Goal: Information Seeking & Learning: Check status

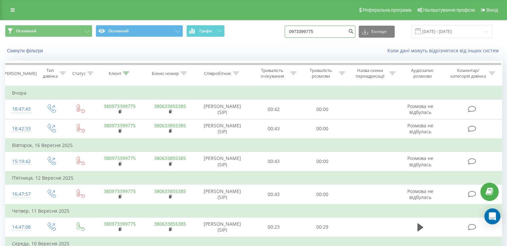
click at [319, 34] on input "0973399775" at bounding box center [320, 32] width 71 height 12
paste input "33662794"
type input "0933662794"
click at [353, 32] on icon "submit" at bounding box center [351, 30] width 6 height 4
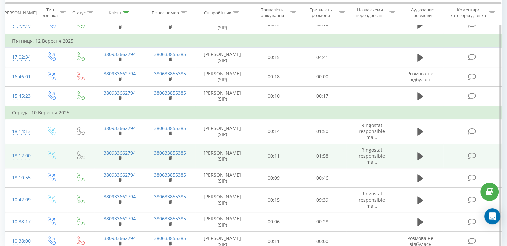
scroll to position [138, 0]
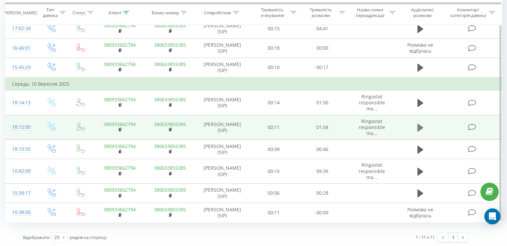
click at [420, 127] on icon at bounding box center [420, 128] width 6 height 8
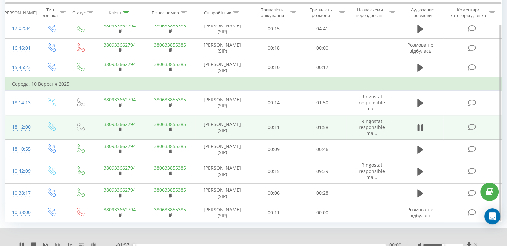
click at [56, 243] on icon at bounding box center [57, 245] width 5 height 4
drag, startPoint x: 224, startPoint y: 243, endPoint x: 237, endPoint y: 242, distance: 13.0
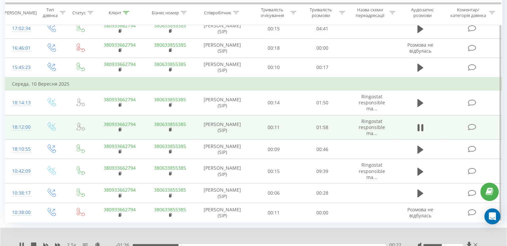
click at [226, 244] on div "00:22" at bounding box center [259, 245] width 253 height 2
drag, startPoint x: 247, startPoint y: 243, endPoint x: 253, endPoint y: 243, distance: 6.0
click at [249, 244] on div "00:45" at bounding box center [259, 245] width 253 height 2
drag, startPoint x: 260, startPoint y: 243, endPoint x: 286, endPoint y: 243, distance: 26.0
click at [268, 244] on div "00:55" at bounding box center [259, 245] width 253 height 2
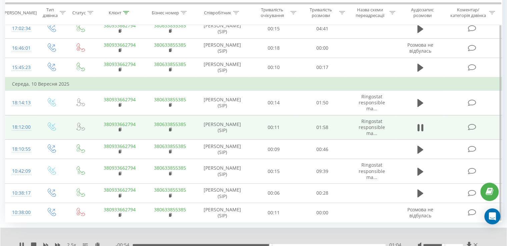
drag, startPoint x: 288, startPoint y: 243, endPoint x: 298, endPoint y: 242, distance: 10.0
click at [292, 244] on div "01:04" at bounding box center [259, 245] width 253 height 2
drag, startPoint x: 311, startPoint y: 243, endPoint x: 351, endPoint y: 245, distance: 40.3
click at [324, 245] on div "- 00:35 01:23 01:23" at bounding box center [258, 245] width 285 height 7
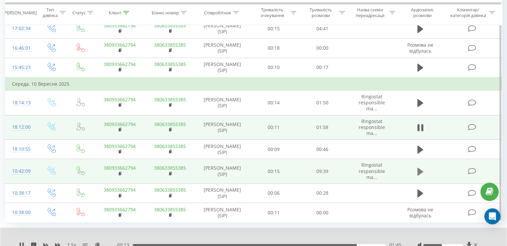
click at [416, 171] on button at bounding box center [420, 172] width 10 height 10
drag, startPoint x: 141, startPoint y: 243, endPoint x: 153, endPoint y: 243, distance: 12.7
click at [145, 244] on div "00:00" at bounding box center [259, 245] width 253 height 2
click at [171, 242] on div "- 09:09 00:30 00:30" at bounding box center [258, 245] width 285 height 7
click at [174, 243] on div "- 09:08 00:31 00:31" at bounding box center [258, 245] width 285 height 7
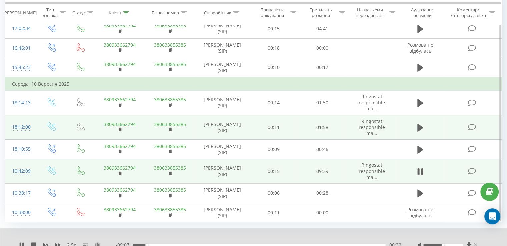
click at [179, 244] on div "00:32" at bounding box center [259, 245] width 253 height 2
drag, startPoint x: 187, startPoint y: 244, endPoint x: 195, endPoint y: 244, distance: 7.7
click at [192, 244] on div "02:07" at bounding box center [259, 245] width 253 height 2
click at [205, 244] on div "02:17" at bounding box center [259, 245] width 253 height 2
click at [217, 244] on div "02:46" at bounding box center [259, 245] width 253 height 2
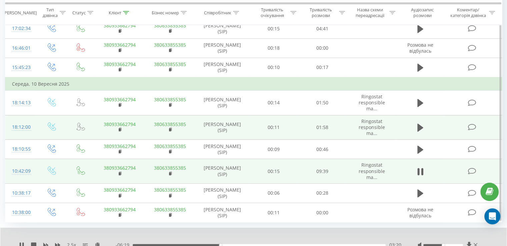
click at [249, 244] on div "03:20" at bounding box center [259, 245] width 253 height 2
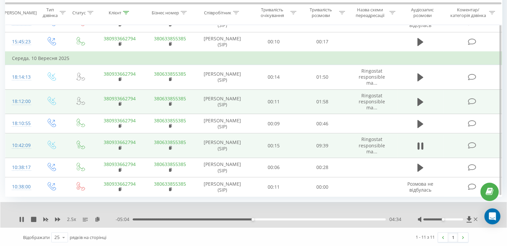
scroll to position [164, 0]
click at [277, 218] on div "04:38" at bounding box center [259, 219] width 253 height 2
drag, startPoint x: 318, startPoint y: 218, endPoint x: 323, endPoint y: 218, distance: 5.0
click at [319, 218] on div "07:03" at bounding box center [259, 219] width 253 height 2
click at [447, 219] on div at bounding box center [447, 219] width 61 height 7
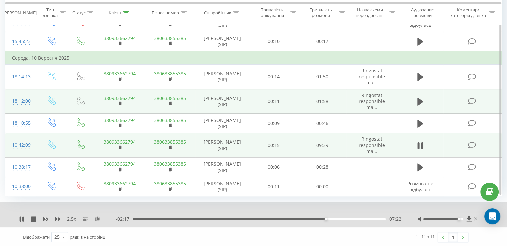
drag, startPoint x: 447, startPoint y: 218, endPoint x: 458, endPoint y: 219, distance: 11.7
click at [458, 219] on div at bounding box center [443, 219] width 40 height 2
click at [365, 218] on div "07:28" at bounding box center [259, 219] width 253 height 2
click at [374, 218] on div "09:00" at bounding box center [259, 219] width 253 height 2
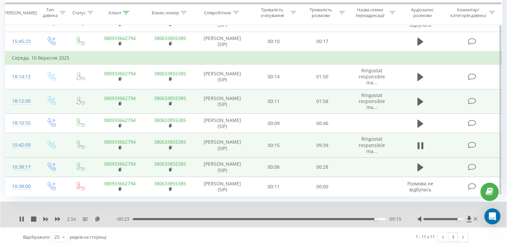
scroll to position [86, 0]
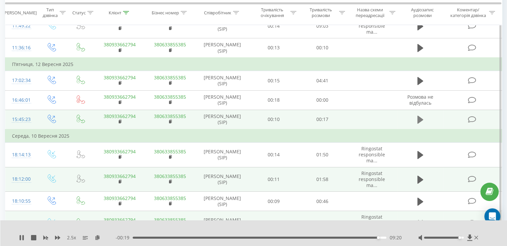
click at [419, 121] on icon at bounding box center [420, 120] width 6 height 8
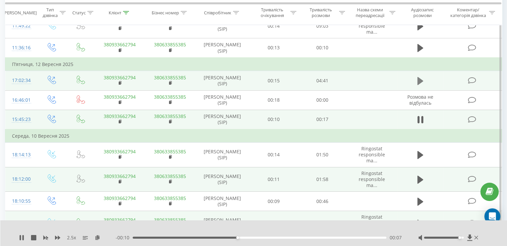
click at [422, 81] on icon at bounding box center [420, 80] width 6 height 9
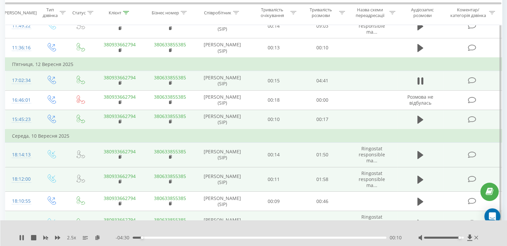
scroll to position [8, 0]
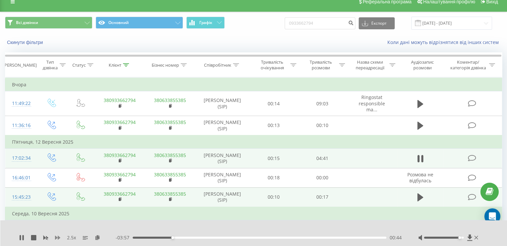
click at [56, 237] on icon at bounding box center [57, 238] width 5 height 4
click at [183, 238] on div "00:48" at bounding box center [260, 238] width 254 height 2
click at [191, 238] on div "00:57" at bounding box center [260, 238] width 254 height 2
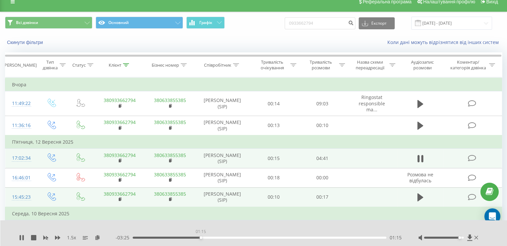
click at [201, 237] on div "01:15" at bounding box center [260, 238] width 254 height 2
click at [208, 237] on div "01:16" at bounding box center [260, 238] width 254 height 2
click at [221, 237] on div "01:27" at bounding box center [260, 238] width 254 height 2
drag, startPoint x: 230, startPoint y: 237, endPoint x: 247, endPoint y: 237, distance: 16.7
click at [231, 237] on div "01:48" at bounding box center [260, 238] width 254 height 2
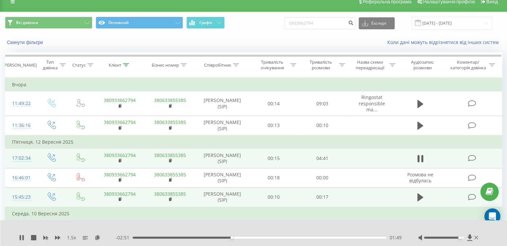
click at [249, 238] on div "01:49" at bounding box center [260, 238] width 254 height 2
drag, startPoint x: 261, startPoint y: 238, endPoint x: 272, endPoint y: 238, distance: 11.0
click at [261, 238] on div "02:11" at bounding box center [260, 238] width 254 height 2
click at [272, 237] on div "02:23" at bounding box center [260, 238] width 254 height 2
click at [279, 237] on div "02:35" at bounding box center [260, 238] width 254 height 2
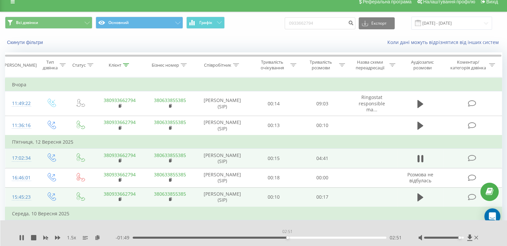
click at [287, 238] on div "02:51" at bounding box center [260, 238] width 254 height 2
click at [296, 238] on div "02:53" at bounding box center [260, 238] width 254 height 2
click at [305, 237] on div "03:01" at bounding box center [260, 238] width 254 height 2
click at [315, 235] on div "- 01:29 03:12 03:12" at bounding box center [259, 237] width 286 height 7
click at [316, 235] on div "- 01:28 03:12 03:12" at bounding box center [259, 237] width 286 height 7
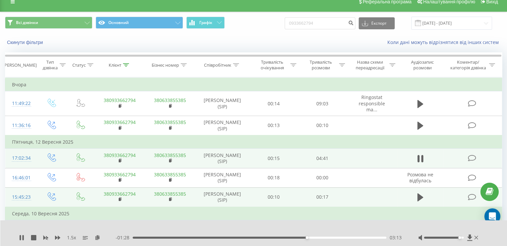
click at [318, 237] on div "03:13" at bounding box center [260, 238] width 254 height 2
click at [324, 238] on div "03:26" at bounding box center [260, 238] width 254 height 2
click at [332, 237] on div "03:33" at bounding box center [260, 238] width 254 height 2
click at [344, 237] on div "03:45" at bounding box center [260, 238] width 254 height 2
click at [350, 238] on div "03:57" at bounding box center [260, 238] width 254 height 2
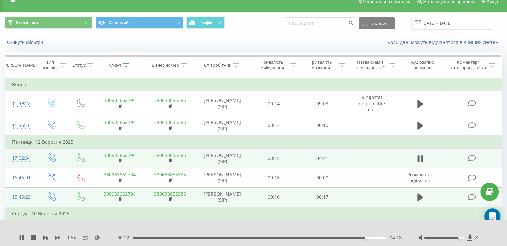
click at [370, 237] on div "04:18" at bounding box center [260, 238] width 254 height 2
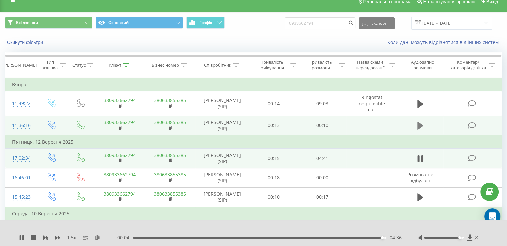
click at [417, 125] on icon at bounding box center [420, 126] width 6 height 8
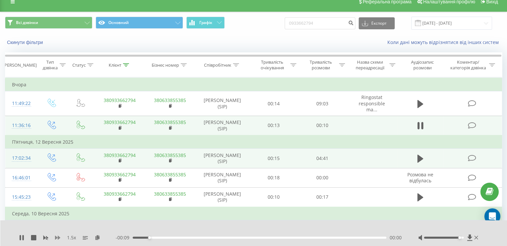
click at [57, 237] on icon at bounding box center [57, 237] width 5 height 5
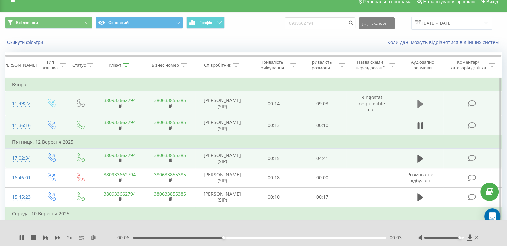
click at [420, 99] on icon at bounding box center [420, 103] width 6 height 9
click at [59, 238] on icon at bounding box center [57, 238] width 5 height 4
click at [145, 237] on div "00:18" at bounding box center [260, 238] width 254 height 2
drag, startPoint x: 151, startPoint y: 238, endPoint x: 156, endPoint y: 238, distance: 5.3
click at [151, 238] on div "00:28" at bounding box center [260, 238] width 254 height 2
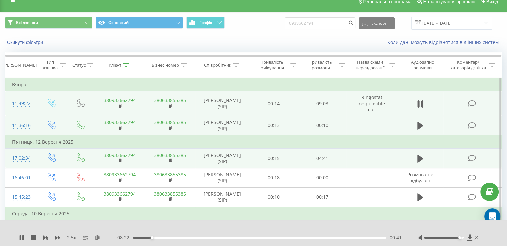
drag, startPoint x: 159, startPoint y: 238, endPoint x: 163, endPoint y: 238, distance: 4.7
click at [159, 238] on div "00:41" at bounding box center [260, 238] width 254 height 2
click at [165, 238] on div "01:00" at bounding box center [260, 238] width 254 height 2
click at [173, 237] on div "01:10" at bounding box center [260, 238] width 254 height 2
drag, startPoint x: 179, startPoint y: 237, endPoint x: 195, endPoint y: 238, distance: 16.0
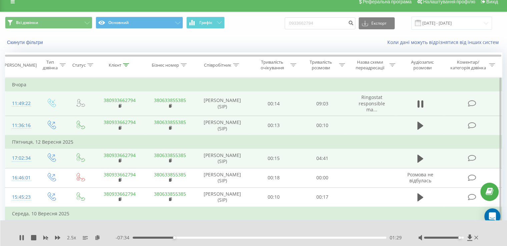
click at [182, 237] on div "01:29" at bounding box center [260, 238] width 254 height 2
drag, startPoint x: 189, startPoint y: 238, endPoint x: 199, endPoint y: 240, distance: 9.7
click at [190, 238] on div "02:01" at bounding box center [260, 238] width 254 height 2
drag, startPoint x: 203, startPoint y: 236, endPoint x: 218, endPoint y: 238, distance: 15.4
click at [205, 237] on div "02:09" at bounding box center [260, 238] width 254 height 2
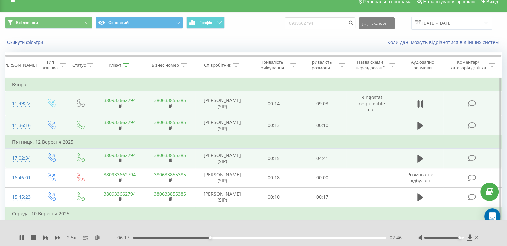
click at [217, 237] on div "02:46" at bounding box center [260, 238] width 254 height 2
click at [223, 237] on div "03:02" at bounding box center [260, 238] width 254 height 2
drag, startPoint x: 235, startPoint y: 236, endPoint x: 240, endPoint y: 237, distance: 4.7
click at [236, 237] on div "03:40" at bounding box center [260, 238] width 254 height 2
click at [245, 237] on div "03:45" at bounding box center [260, 238] width 254 height 2
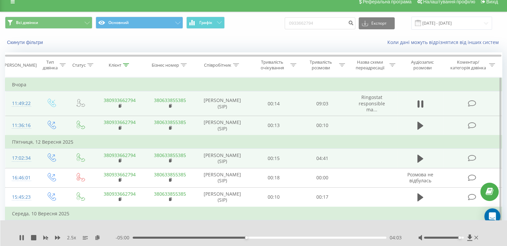
click at [256, 237] on div "04:03" at bounding box center [260, 238] width 254 height 2
drag, startPoint x: 263, startPoint y: 236, endPoint x: 268, endPoint y: 236, distance: 4.7
click at [264, 237] on div "04:25" at bounding box center [260, 238] width 254 height 2
click at [274, 237] on div "04:42" at bounding box center [260, 238] width 254 height 2
click at [287, 237] on div "05:11" at bounding box center [260, 238] width 254 height 2
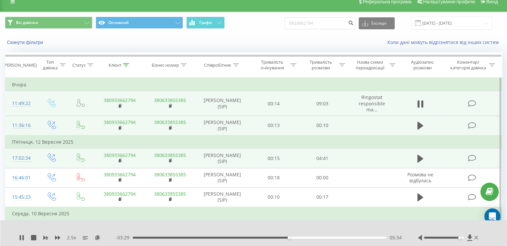
click at [299, 237] on div "05:34" at bounding box center [260, 238] width 254 height 2
click at [307, 237] on div "05:59" at bounding box center [260, 238] width 254 height 2
click at [319, 236] on div "- 02:38 06:24 06:24" at bounding box center [259, 237] width 286 height 7
drag, startPoint x: 320, startPoint y: 237, endPoint x: 325, endPoint y: 239, distance: 5.0
click at [321, 238] on div "06:25" at bounding box center [260, 238] width 254 height 2
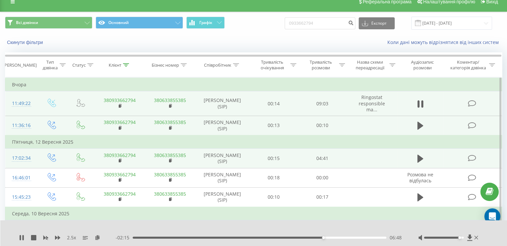
drag, startPoint x: 328, startPoint y: 238, endPoint x: 335, endPoint y: 238, distance: 7.0
click at [328, 238] on div "06:48" at bounding box center [260, 238] width 254 height 2
click at [337, 238] on div "07:01" at bounding box center [260, 238] width 254 height 2
drag, startPoint x: 344, startPoint y: 238, endPoint x: 354, endPoint y: 239, distance: 10.4
click at [345, 238] on div "07:32" at bounding box center [260, 238] width 254 height 2
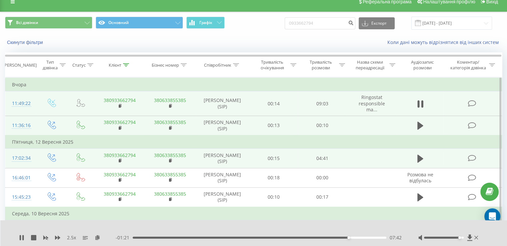
click at [354, 238] on div "07:42" at bounding box center [260, 238] width 254 height 2
click at [319, 29] on div "0933662794 Експорт .csv .xls .xlsx 19.06.2025 - 19.09.2025" at bounding box center [388, 23] width 207 height 13
click at [319, 28] on input "0933662794" at bounding box center [320, 23] width 71 height 12
click at [321, 24] on input "0933662794" at bounding box center [320, 23] width 71 height 12
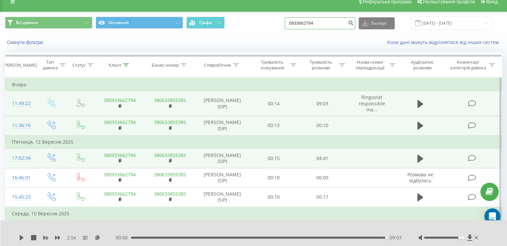
paste input "73211455"
type input "0973211455"
click at [353, 23] on button "submit" at bounding box center [350, 23] width 9 height 12
click at [353, 21] on icon "submit" at bounding box center [351, 22] width 6 height 4
click at [323, 19] on input "0973211455" at bounding box center [320, 23] width 71 height 12
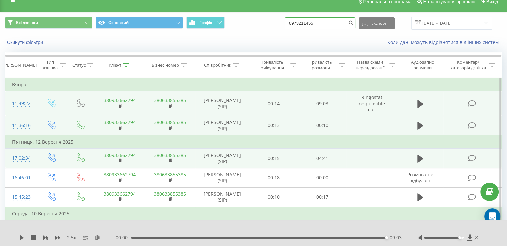
click at [323, 19] on input "0973211455" at bounding box center [320, 23] width 71 height 12
click at [354, 24] on button "submit" at bounding box center [350, 23] width 9 height 12
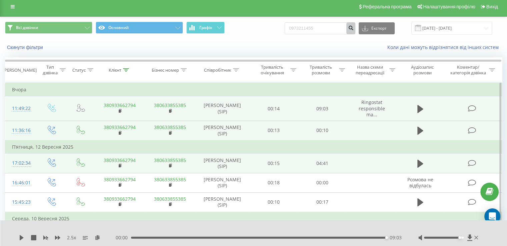
scroll to position [0, 0]
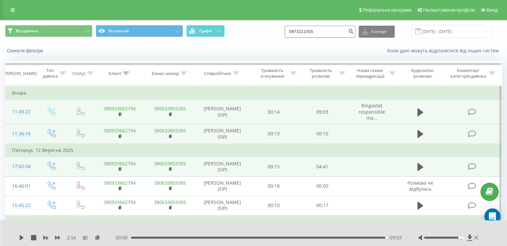
click at [319, 30] on input "0973211455" at bounding box center [320, 32] width 71 height 12
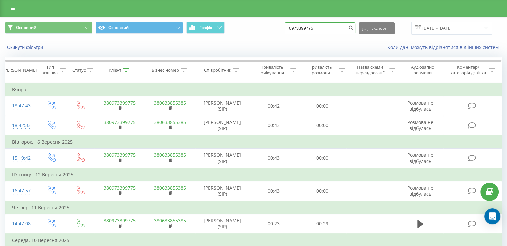
click at [322, 31] on input "0973399775" at bounding box center [320, 28] width 71 height 12
paste input "21145"
type input "0973211455"
click at [353, 29] on icon "submit" at bounding box center [351, 27] width 6 height 4
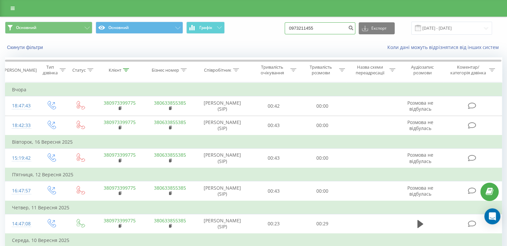
click at [342, 26] on input "0973211455" at bounding box center [320, 28] width 71 height 12
click at [353, 26] on icon "submit" at bounding box center [351, 27] width 6 height 4
click at [328, 26] on input "0973211455" at bounding box center [320, 28] width 71 height 12
click at [349, 27] on input "0973211455" at bounding box center [320, 28] width 71 height 12
click at [353, 28] on button "submit" at bounding box center [350, 28] width 9 height 12
